Goal: Task Accomplishment & Management: Use online tool/utility

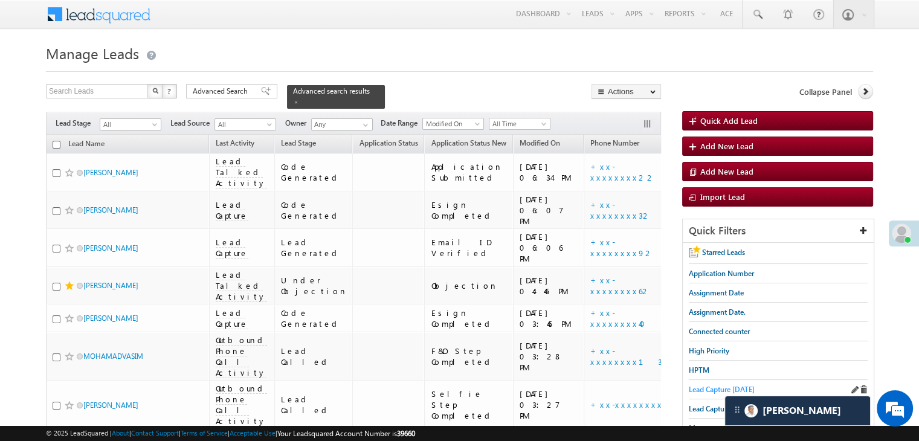
click at [703, 389] on span "Lead Capture [DATE]" at bounding box center [722, 389] width 66 height 9
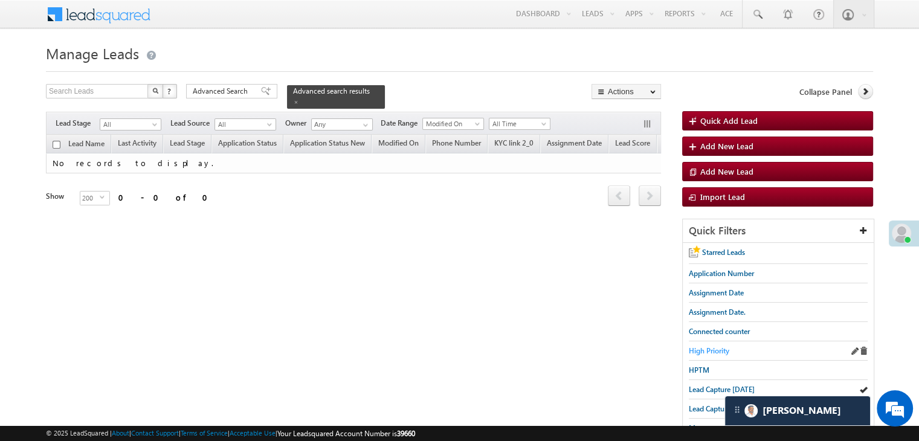
click at [706, 349] on span "High Priority" at bounding box center [709, 350] width 40 height 9
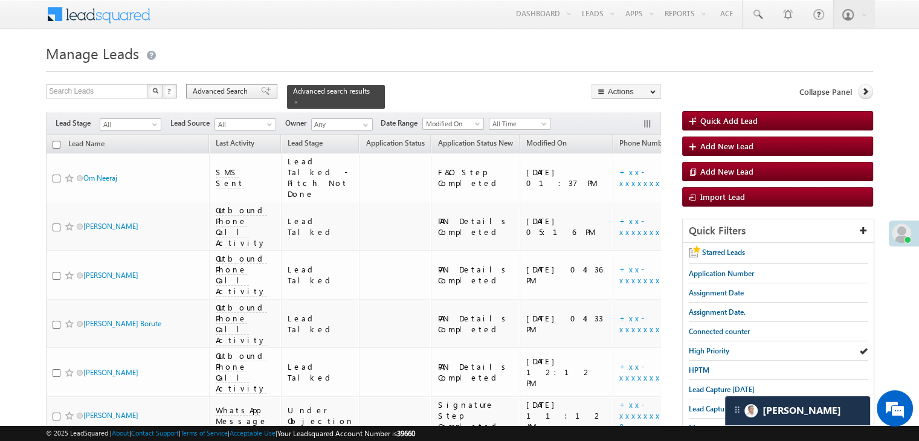
click at [227, 95] on span "Advanced Search" at bounding box center [222, 91] width 59 height 11
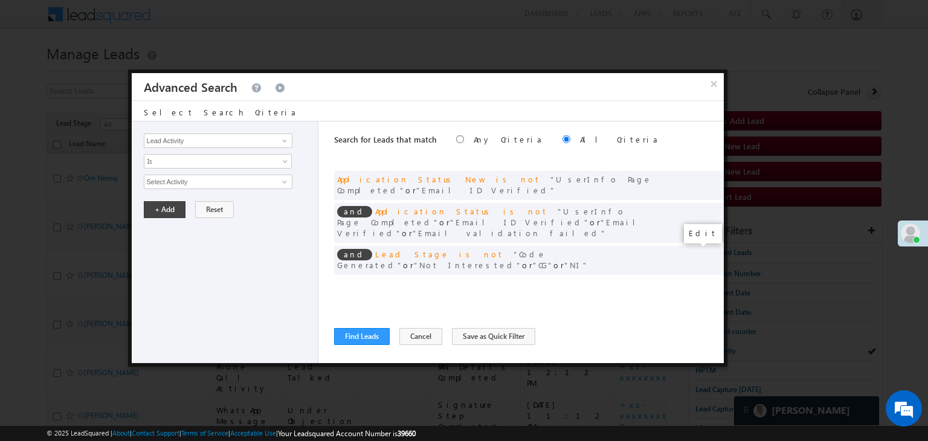
click at [696, 281] on span at bounding box center [696, 285] width 8 height 8
click at [201, 200] on input "[DATE]" at bounding box center [179, 203] width 71 height 16
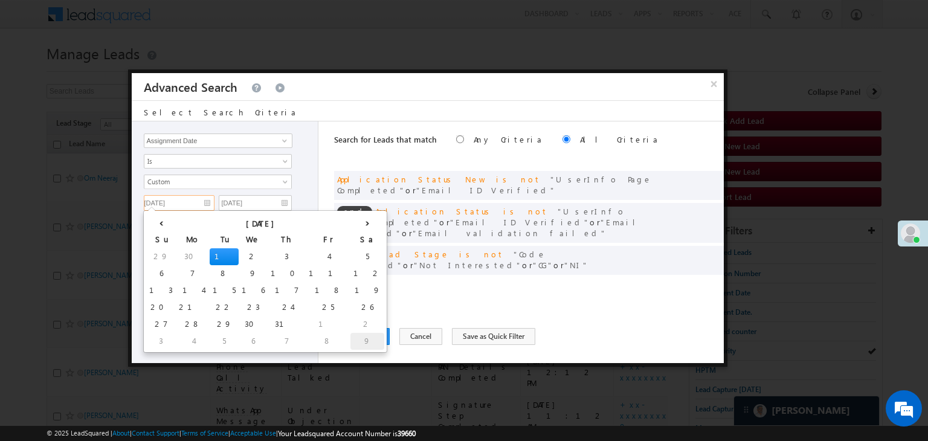
click at [351, 338] on td "9" at bounding box center [368, 341] width 34 height 17
type input "[DATE]"
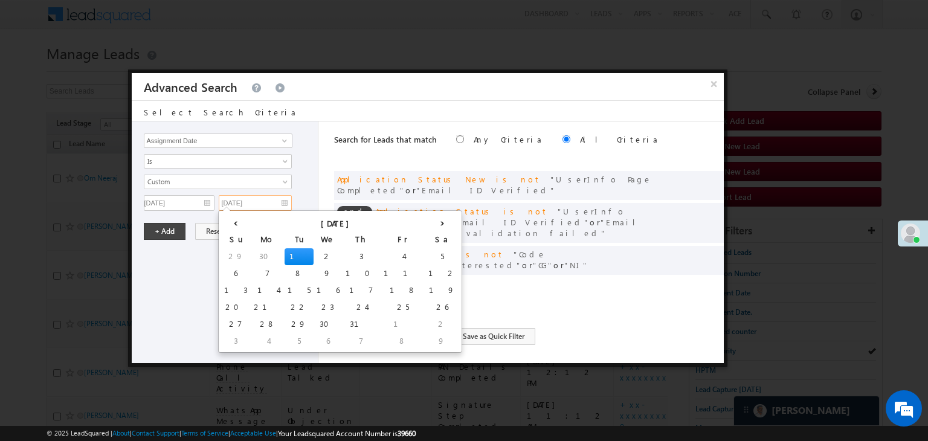
click at [282, 206] on input "[DATE]" at bounding box center [255, 203] width 73 height 16
click at [426, 221] on th "›" at bounding box center [443, 222] width 34 height 18
click at [238, 287] on td "10" at bounding box center [240, 290] width 38 height 17
type input "[DATE]"
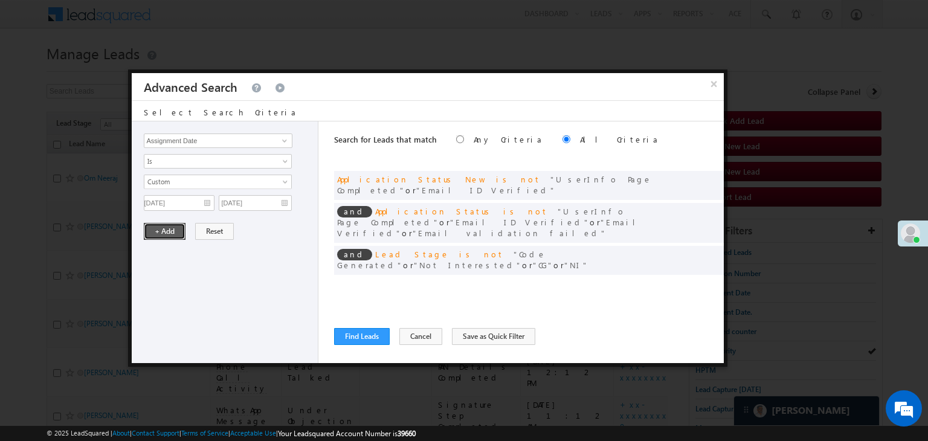
click at [164, 226] on button "+ Add" at bounding box center [165, 231] width 42 height 17
click at [361, 335] on button "Find Leads" at bounding box center [362, 336] width 56 height 17
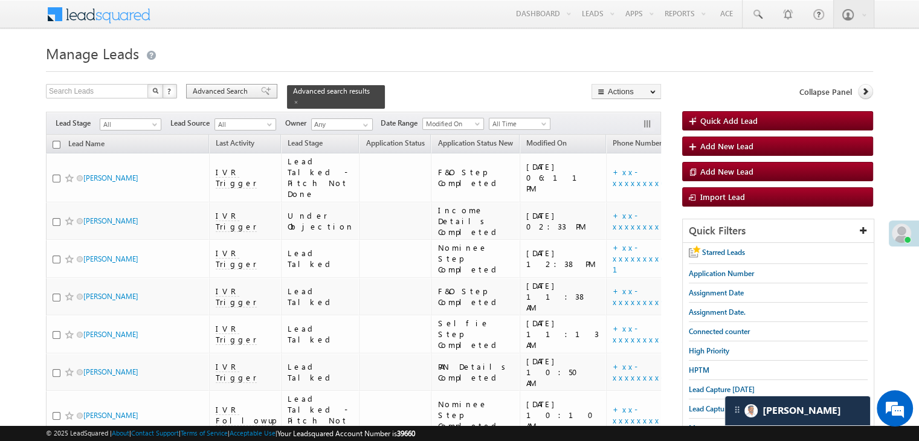
click at [210, 88] on span "Advanced Search" at bounding box center [222, 91] width 59 height 11
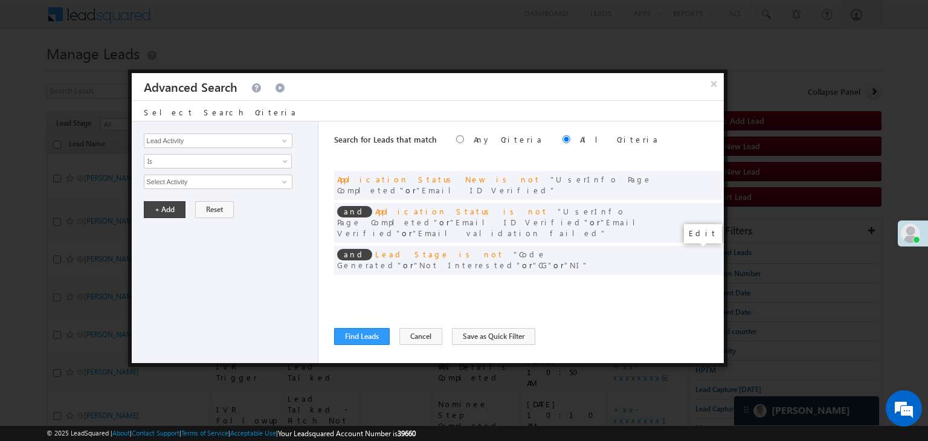
click at [694, 281] on span at bounding box center [696, 285] width 8 height 8
click at [199, 204] on input "[DATE]" at bounding box center [179, 203] width 71 height 16
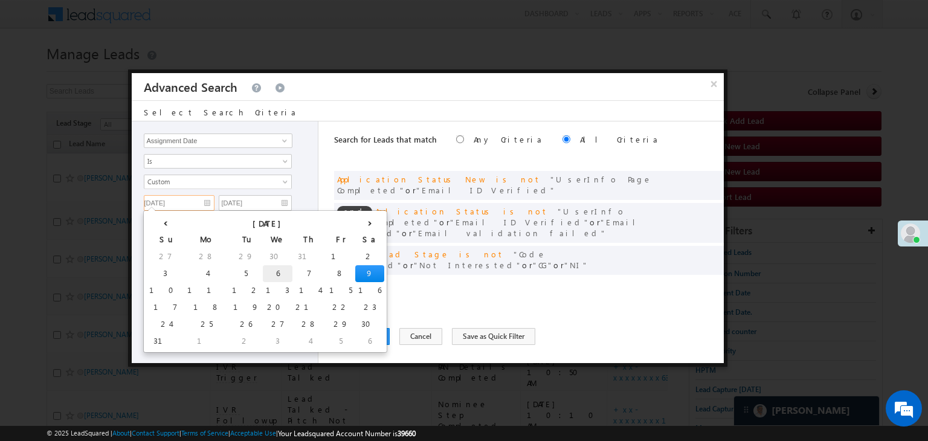
click at [263, 273] on td "6" at bounding box center [278, 273] width 30 height 17
type input "[DATE]"
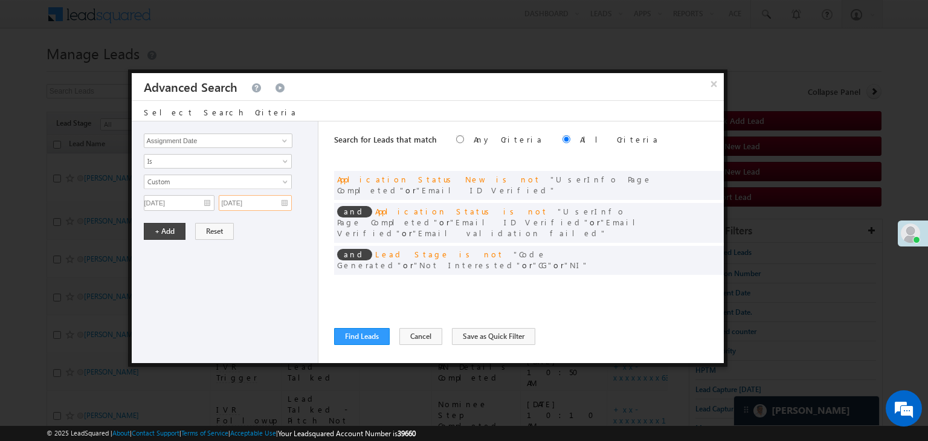
click at [276, 203] on input "[DATE]" at bounding box center [255, 203] width 73 height 16
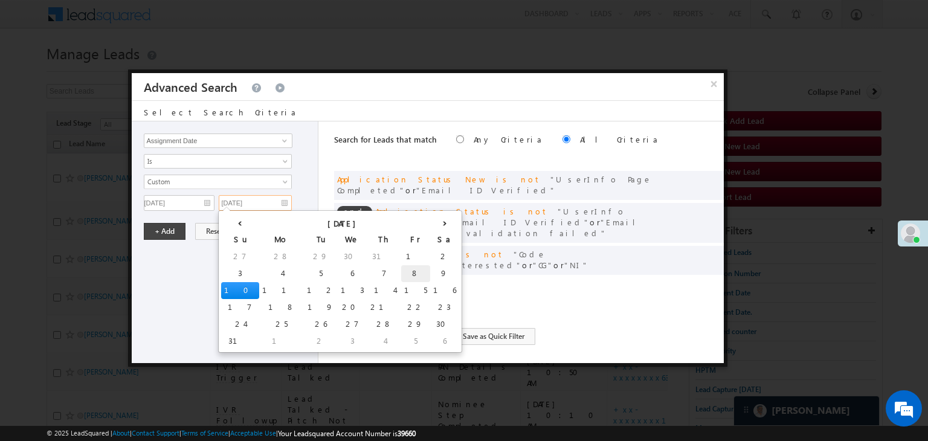
click at [401, 274] on td "8" at bounding box center [415, 273] width 29 height 17
type input "[DATE]"
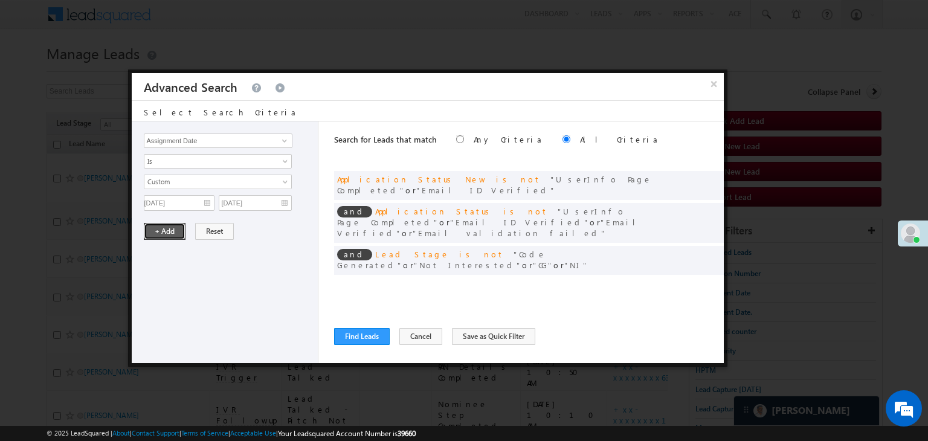
click at [167, 228] on button "+ Add" at bounding box center [165, 231] width 42 height 17
click at [349, 332] on button "Find Leads" at bounding box center [362, 336] width 56 height 17
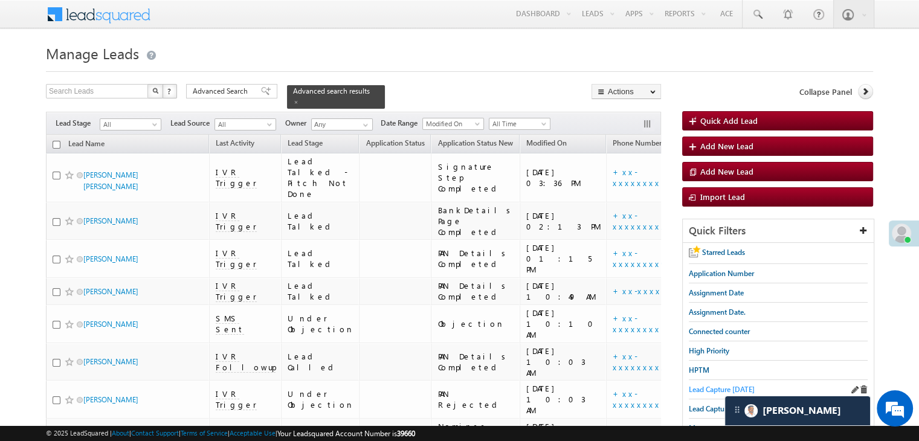
click at [723, 387] on span "Lead Capture [DATE]" at bounding box center [722, 389] width 66 height 9
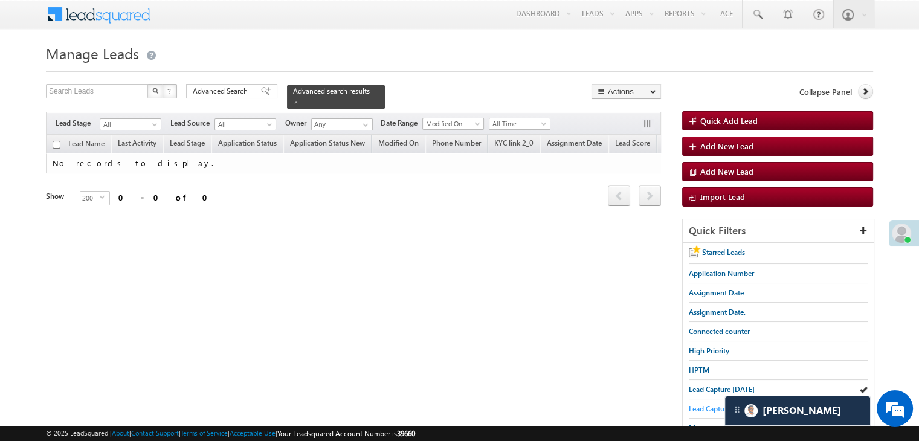
click at [714, 404] on span "Lead Capture [DATE]" at bounding box center [722, 408] width 66 height 9
